Goal: Information Seeking & Learning: Learn about a topic

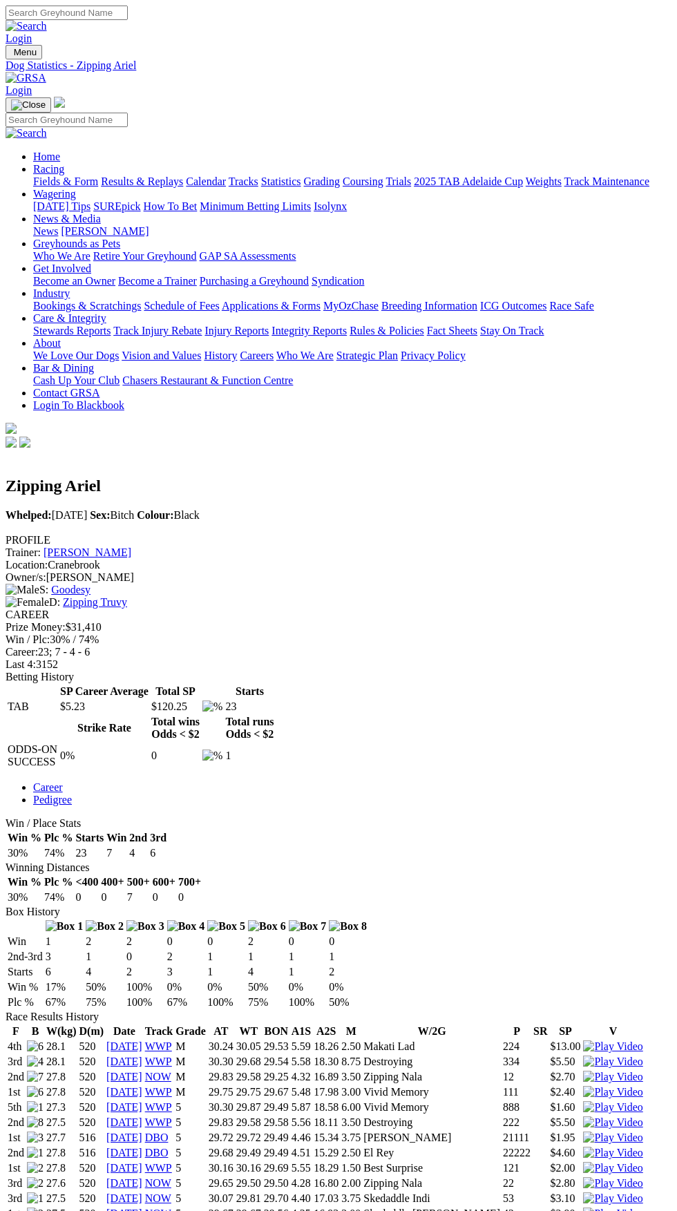
click at [98, 184] on link "Fields & Form" at bounding box center [65, 181] width 65 height 12
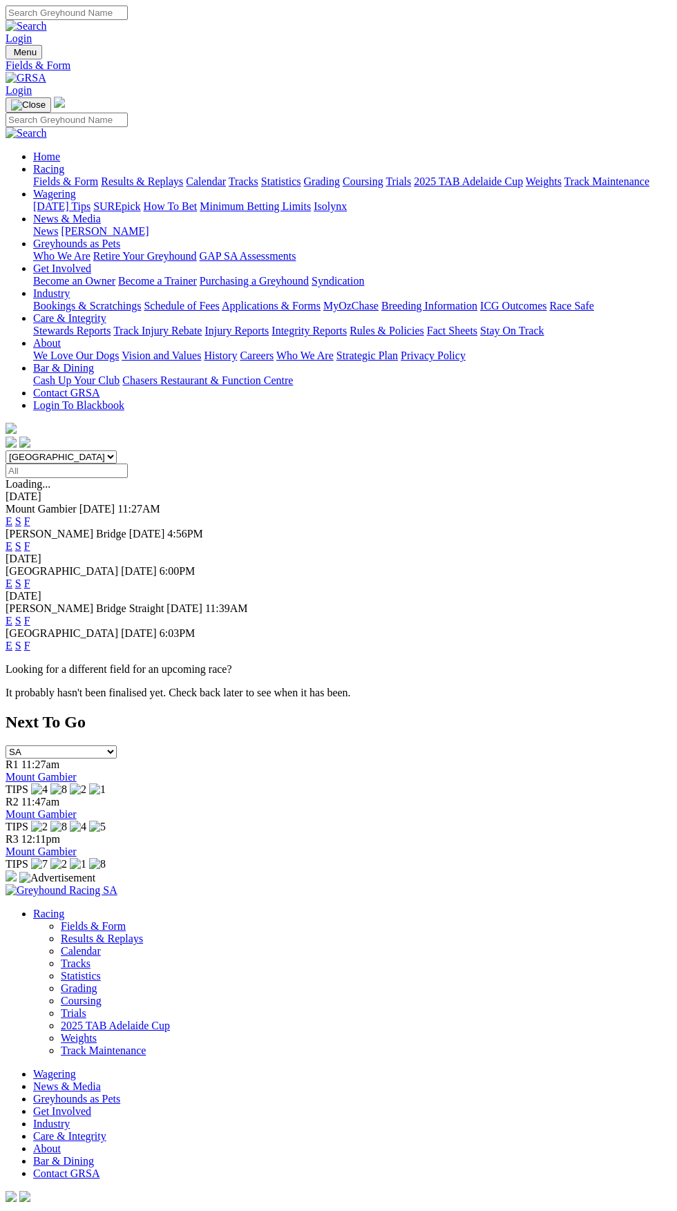
click at [117, 450] on select "South Australia New South Wales Northern Territory Queensland Tasmania Victoria…" at bounding box center [61, 456] width 111 height 13
select select "QLD"
click at [6, 450] on select "South Australia New South Wales Northern Territory Queensland Tasmania Victoria…" at bounding box center [61, 456] width 111 height 13
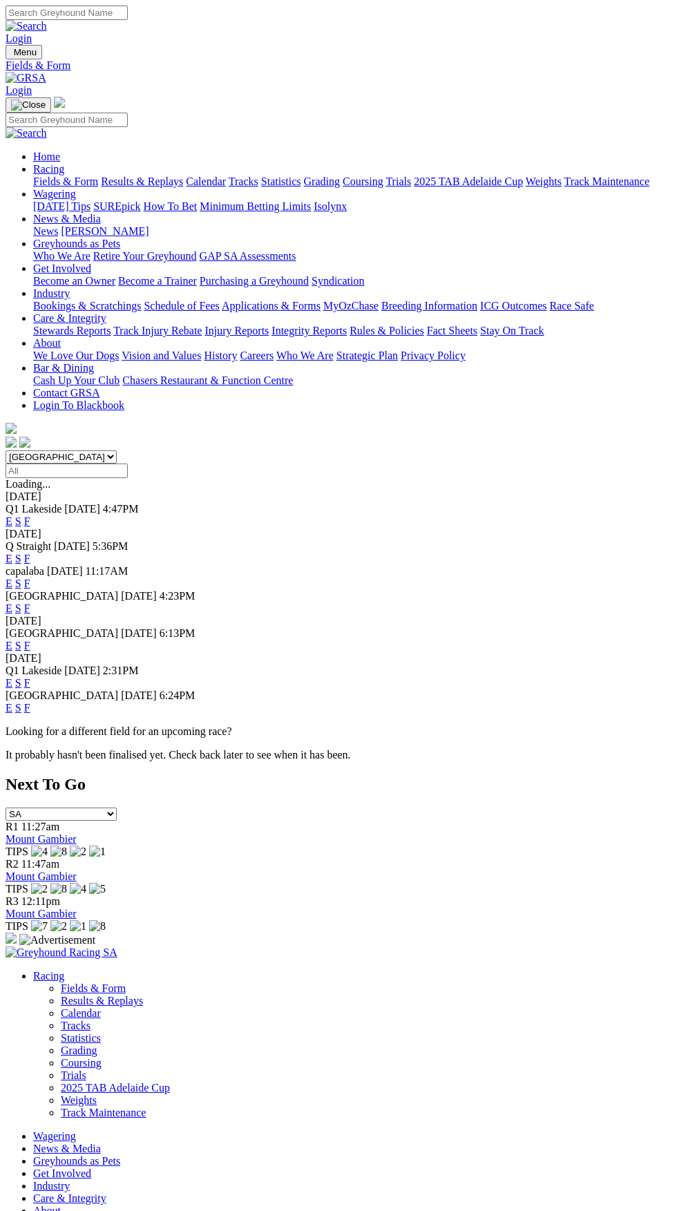
click at [30, 515] on link "F" at bounding box center [27, 521] width 6 height 12
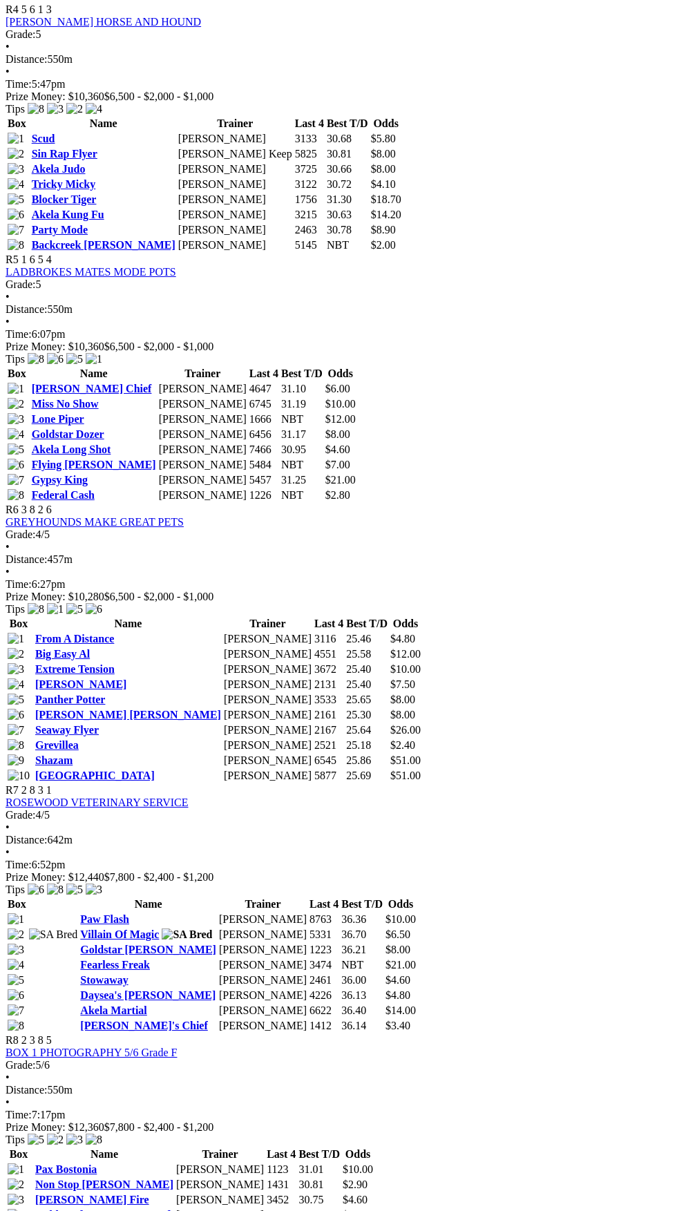
scroll to position [1527, 0]
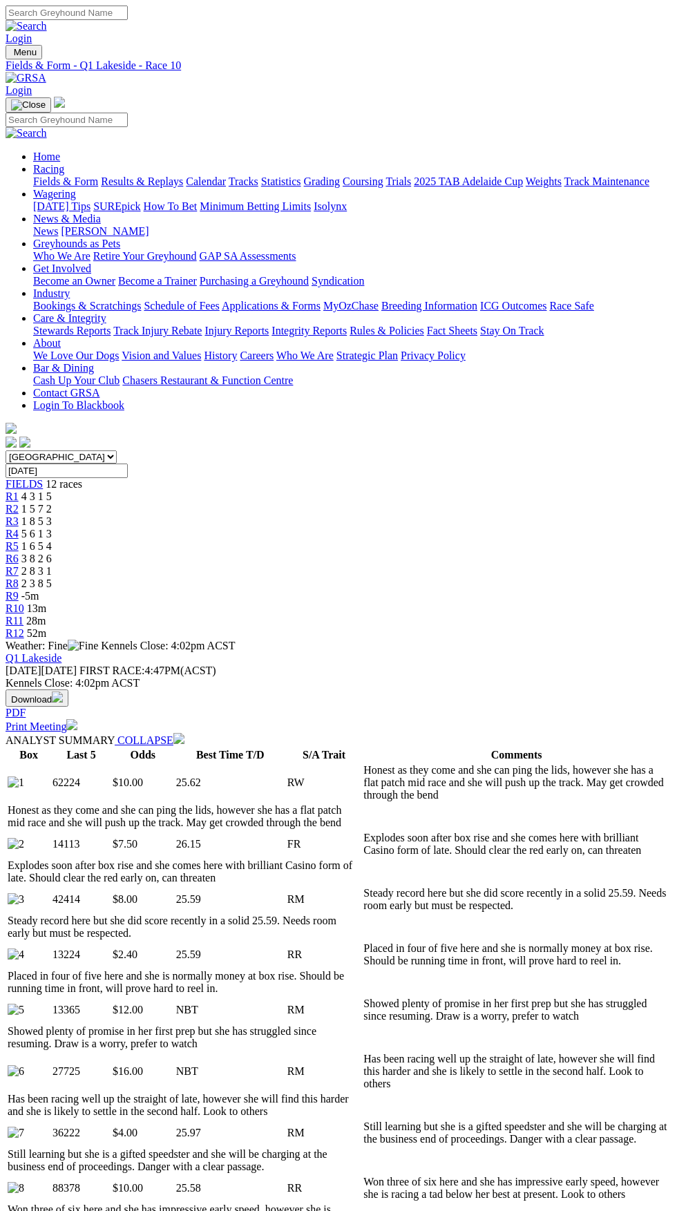
scroll to position [553, 0]
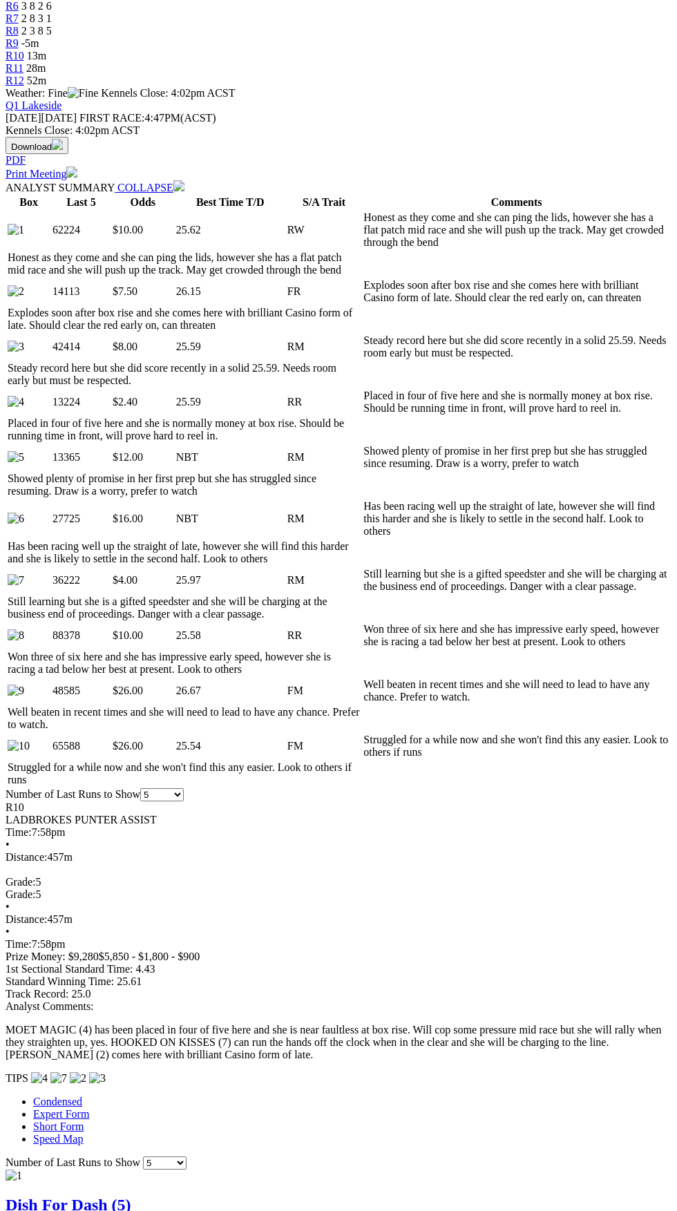
click at [187, 1156] on select "5 10 20 Career" at bounding box center [165, 1162] width 44 height 13
select select "all"
click at [187, 1156] on select "5 10 20 Career" at bounding box center [165, 1162] width 44 height 13
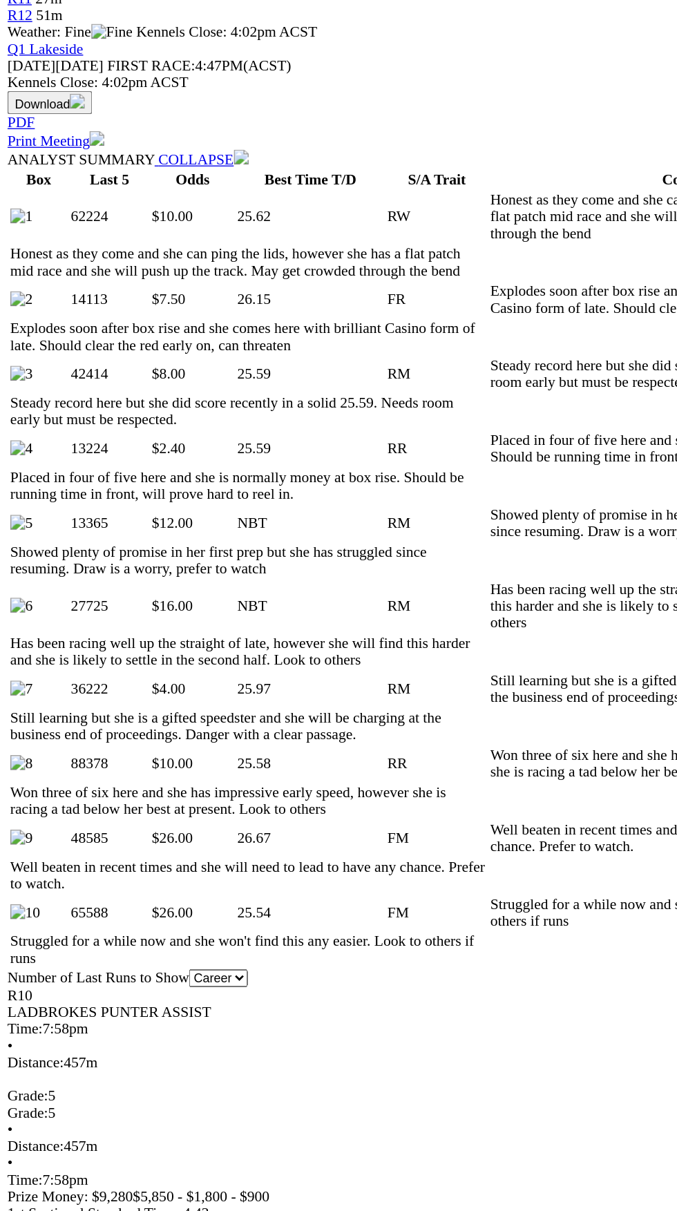
copy div "B W(kg) D(m) Date Track Grade AT WT BON A1S A2S M W/2G P SR SP V 2nd 7 25.1 431…"
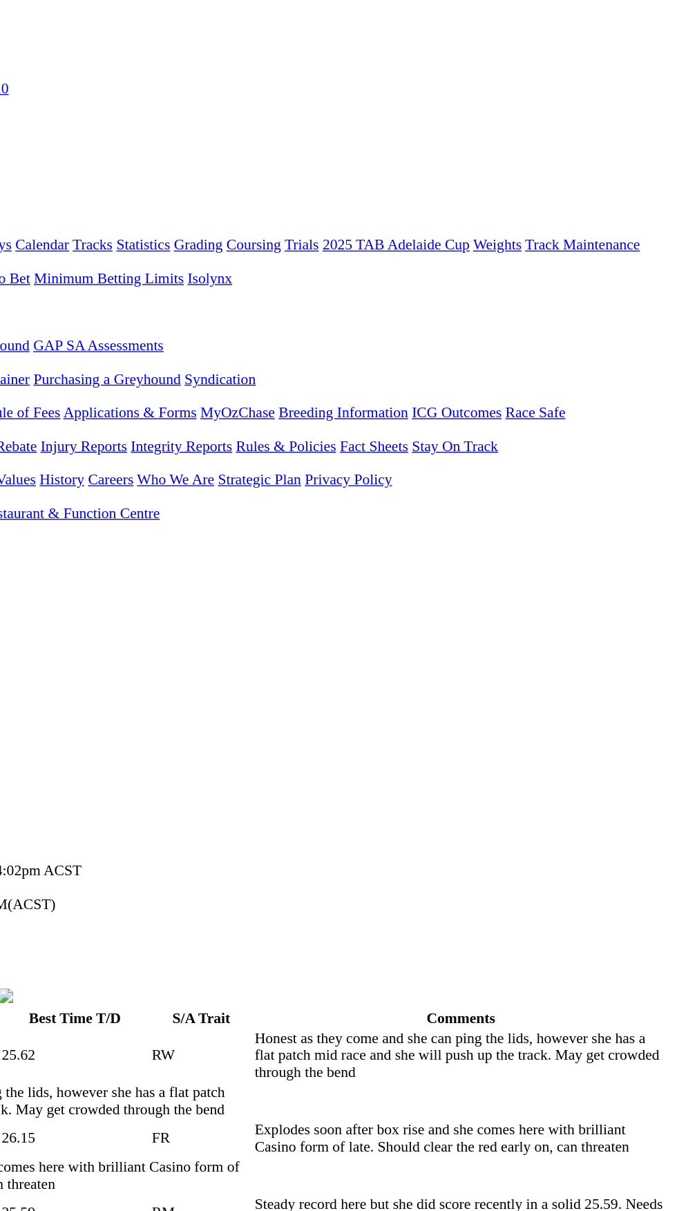
click at [19, 590] on span "R9" at bounding box center [12, 596] width 13 height 12
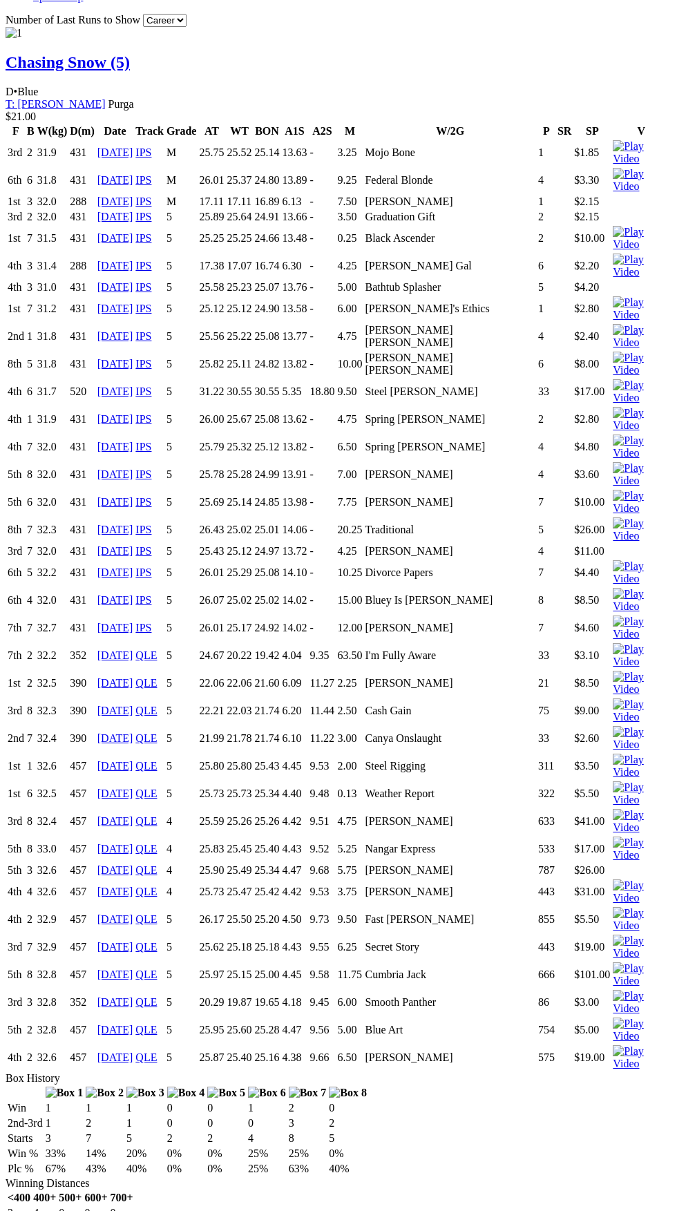
scroll to position [0, 67]
copy table "B W(kg) D(m) Date Track Grade AT WT BON A1S A2S M W/2G P SR SP V 2nd 7 31.6 520…"
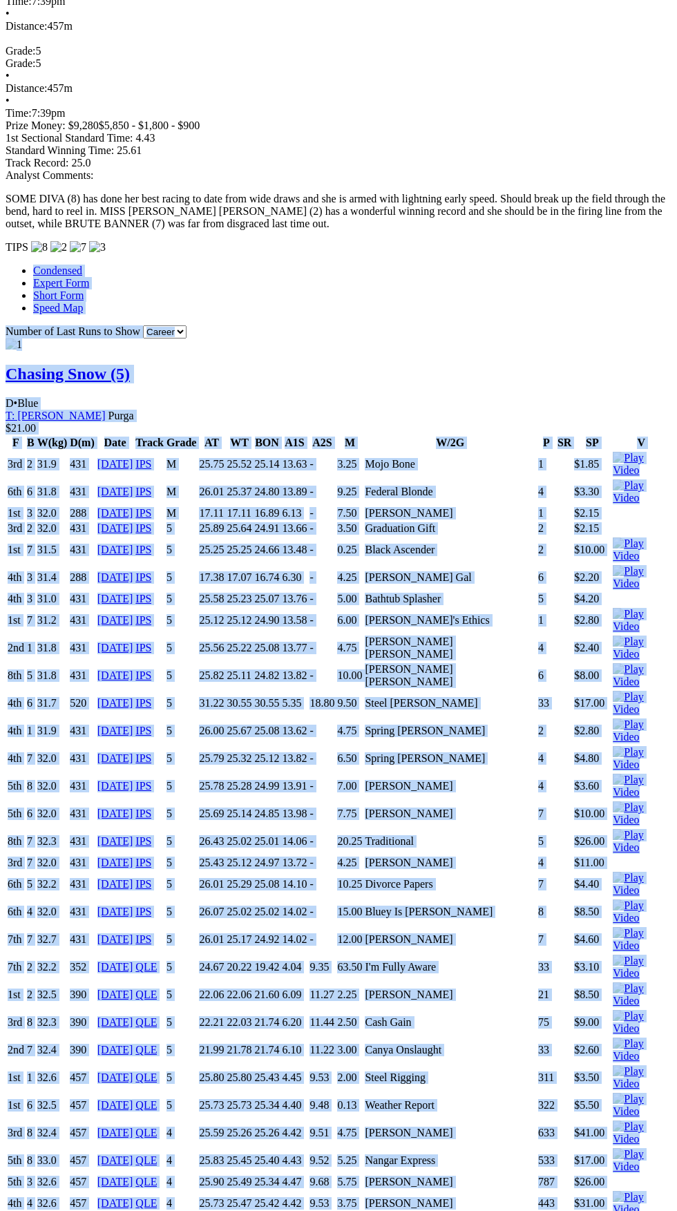
scroll to position [1358, 0]
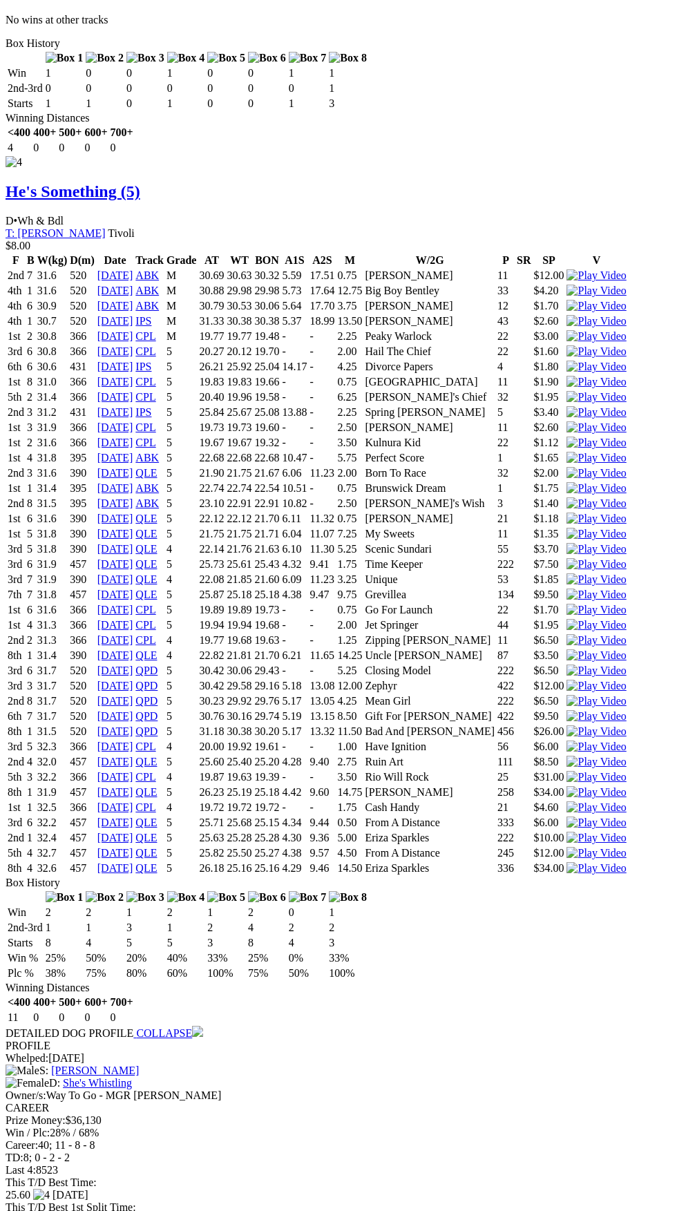
scroll to position [0, 62]
copy div "2nd 2 30.9 457 20 May 25 QLE 6 25.91 25.55 25.44 4.17 9.33 5.25 Miss Bear 233 $…"
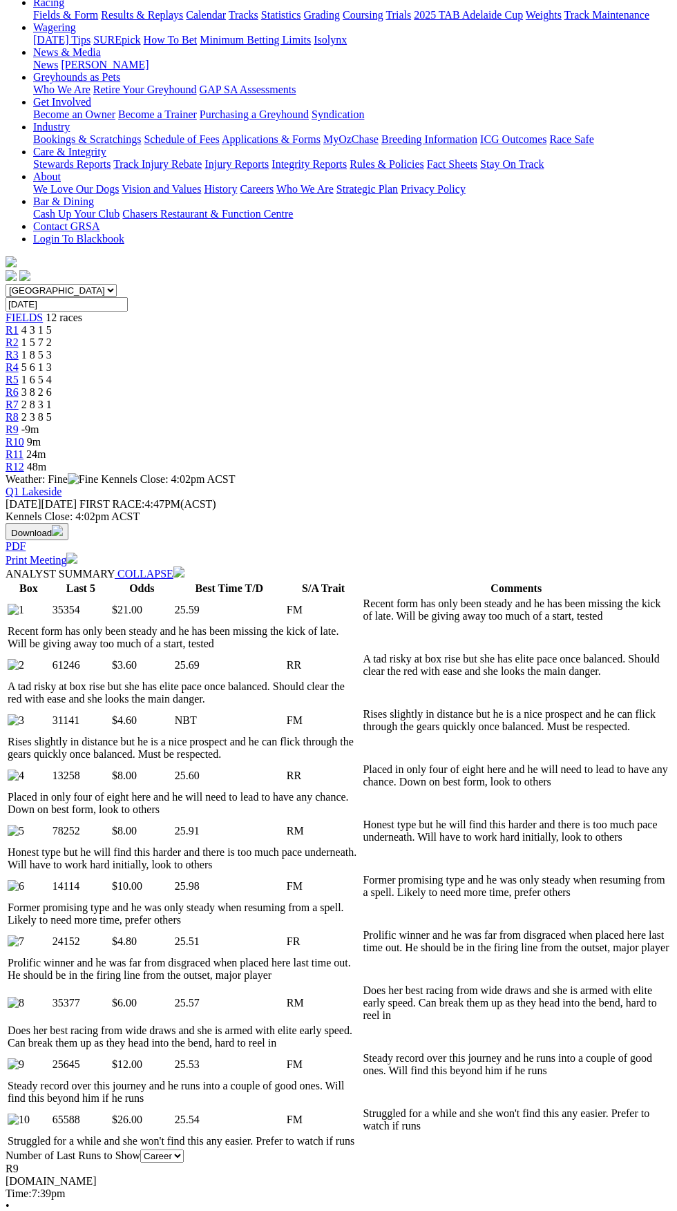
scroll to position [0, 0]
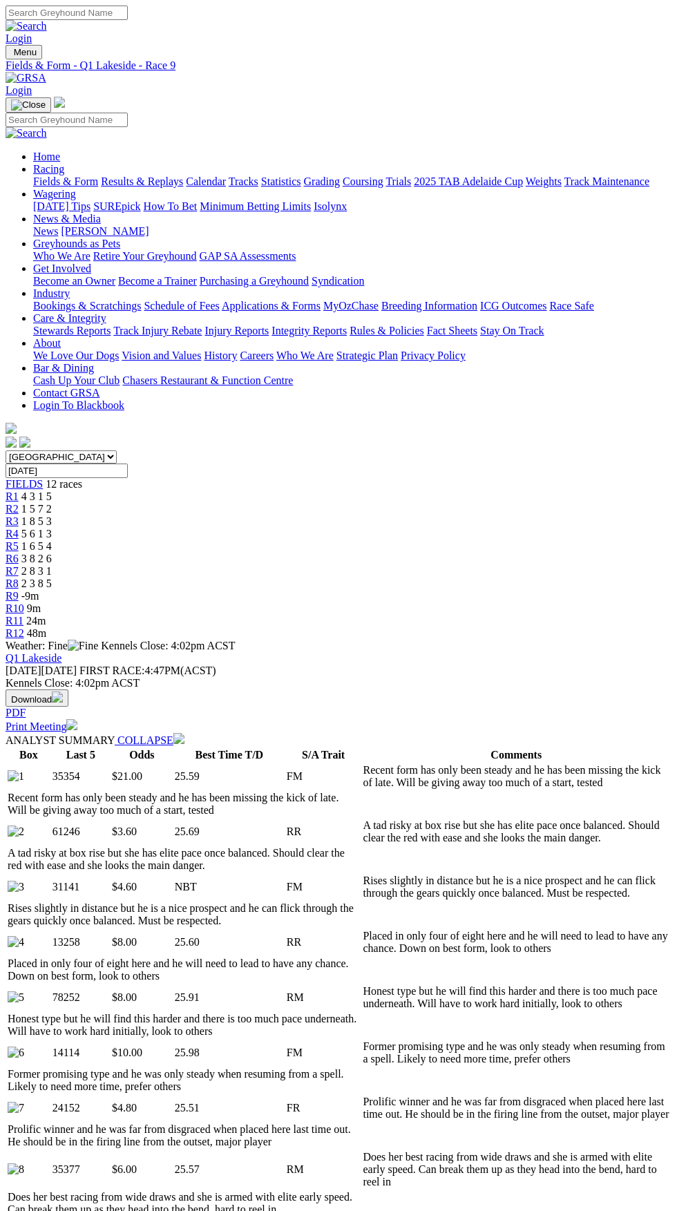
click at [670, 1040] on td "Former promising type and he was only steady when resuming from a spell. Likely…" at bounding box center [516, 1053] width 308 height 26
